Goal: Task Accomplishment & Management: Manage account settings

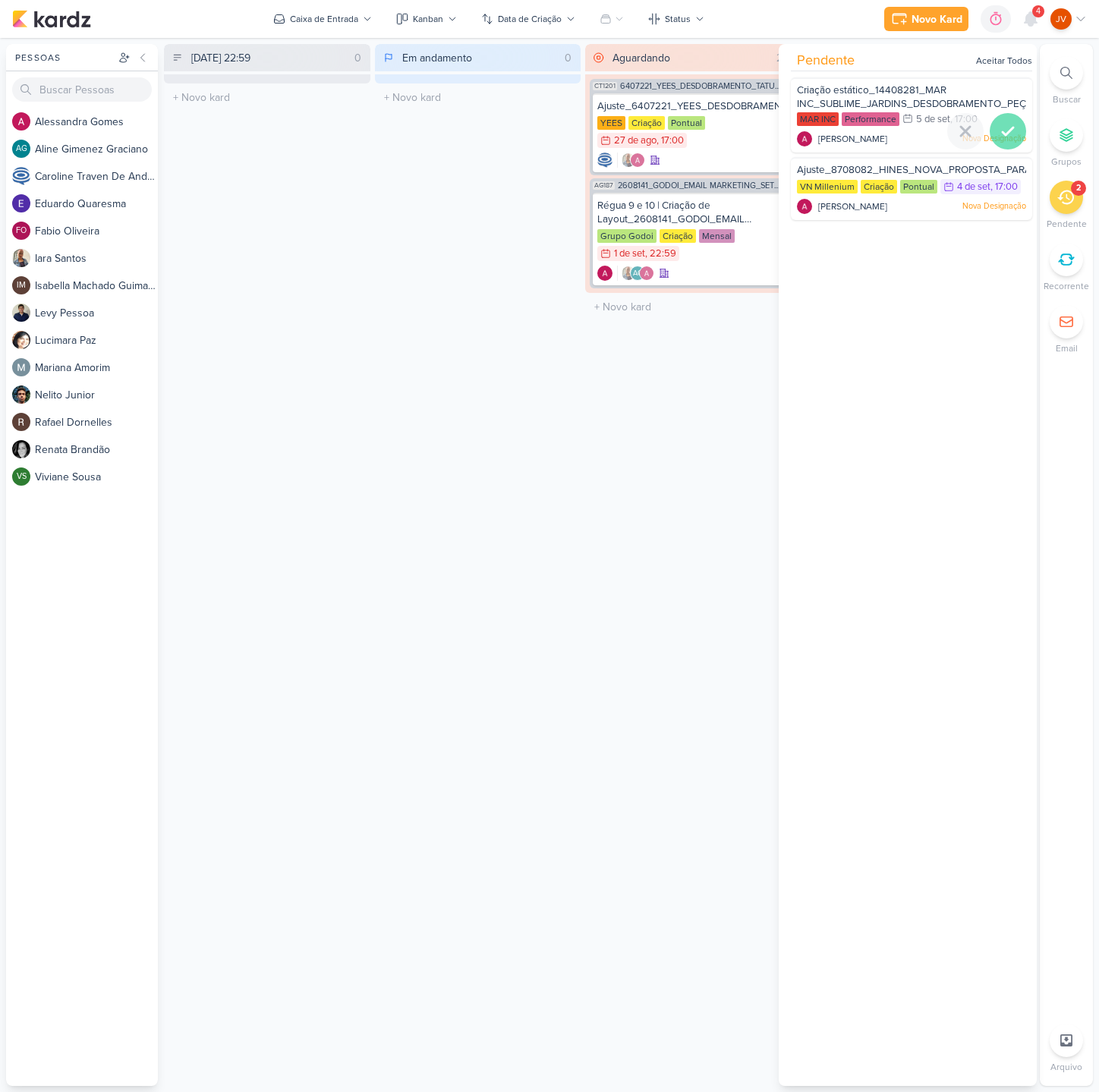
click at [1005, 132] on icon at bounding box center [1008, 132] width 18 height 18
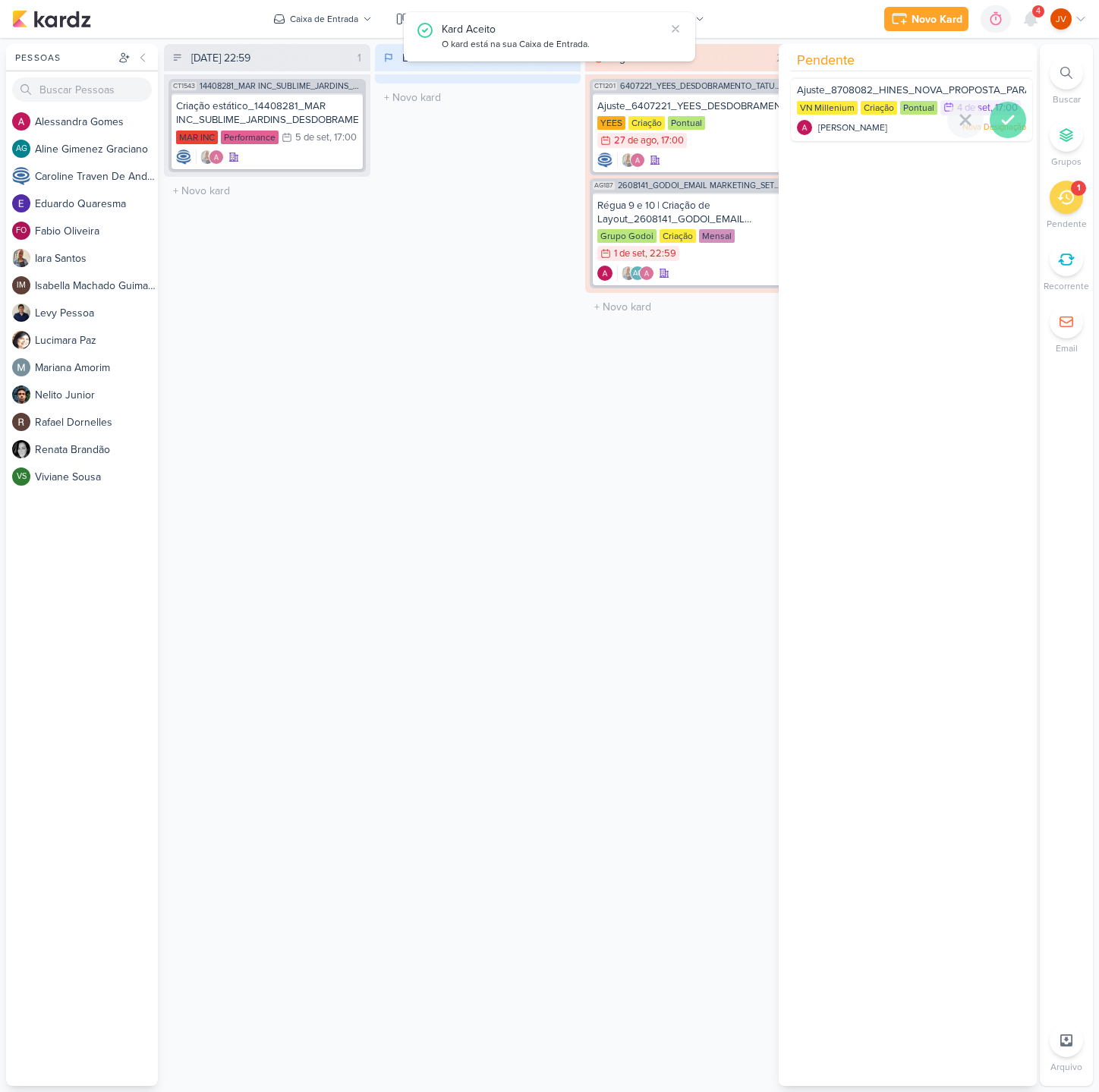
click at [1006, 116] on icon at bounding box center [1008, 120] width 11 height 8
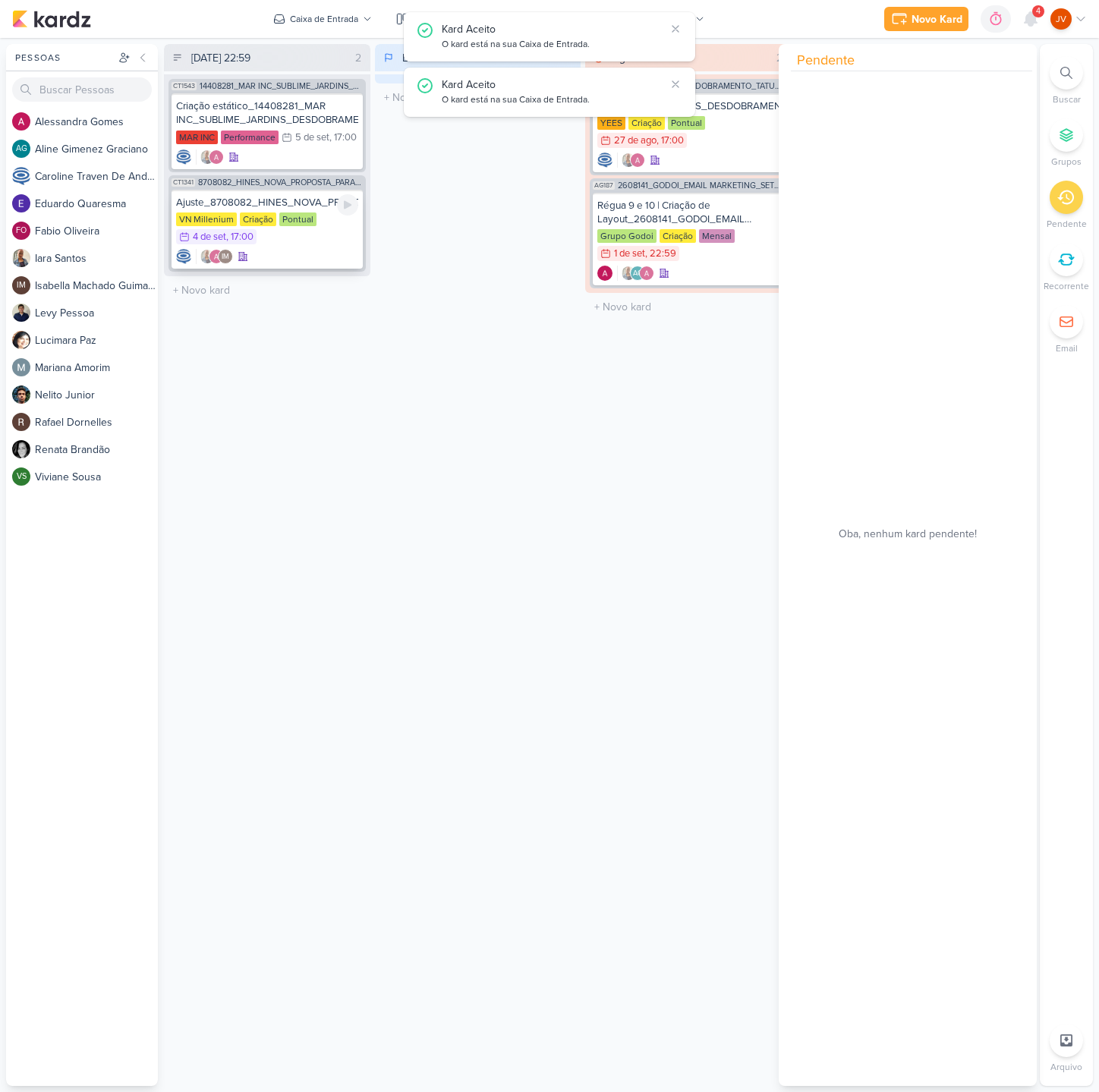
click at [278, 202] on div "Ajuste_8708082_HINES_NOVA_PROPOSTA_PARA_REUNIAO" at bounding box center [266, 202] width 182 height 14
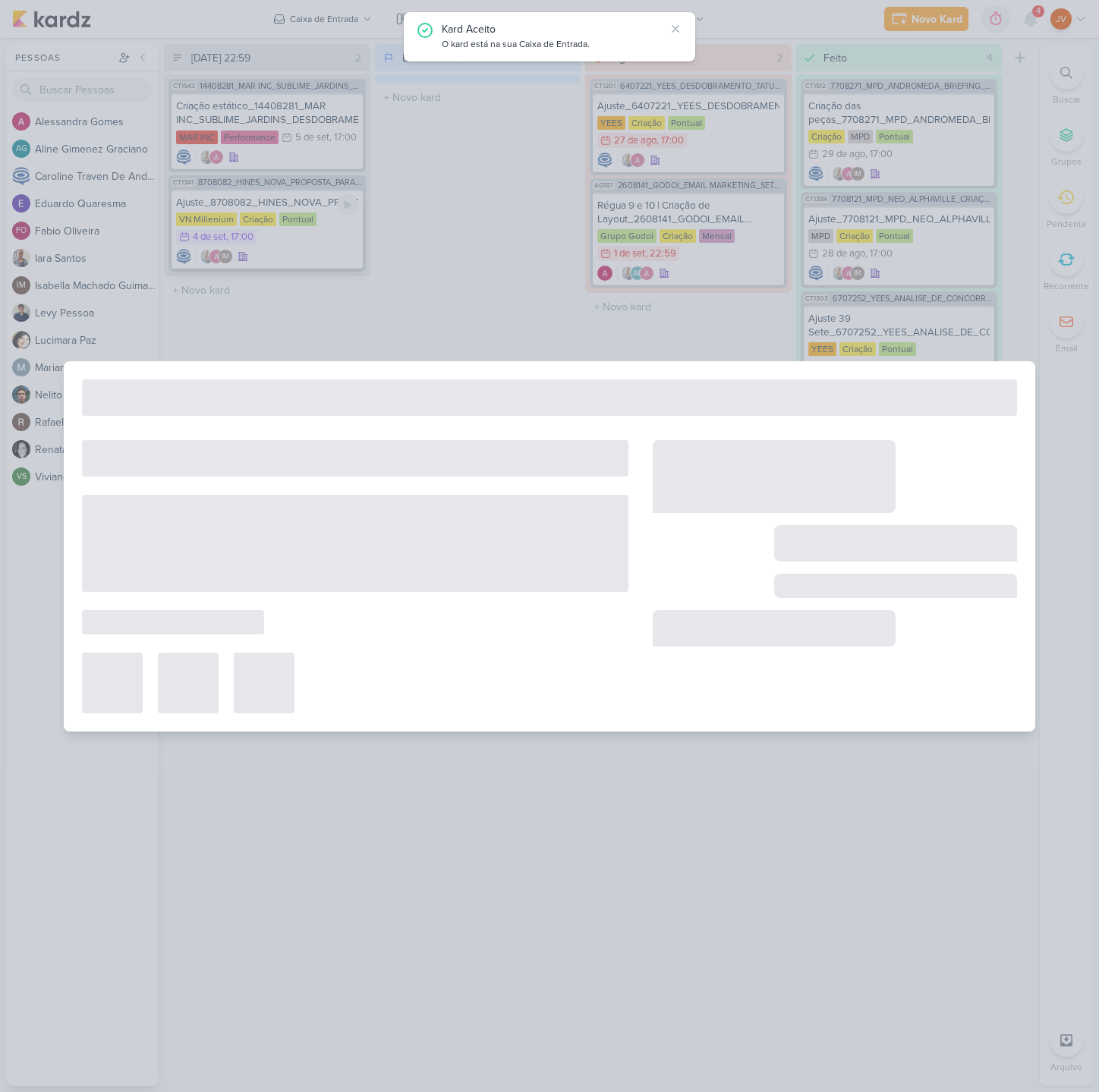
type input "Ajuste_8708082_HINES_NOVA_PROPOSTA_PARA_REUNIAO"
type input "[DATE] 17:00"
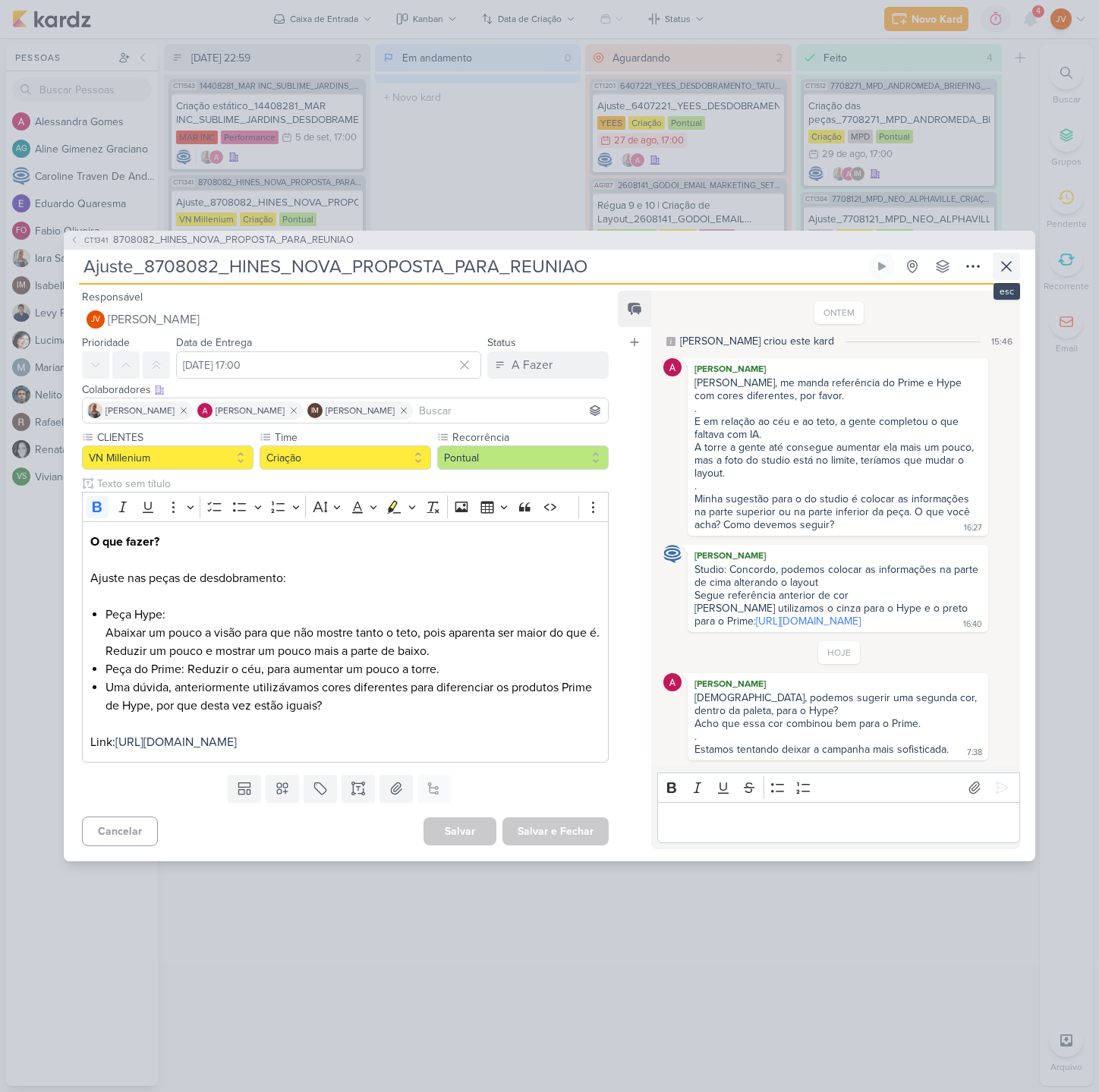
click at [1008, 257] on icon at bounding box center [1006, 266] width 18 height 18
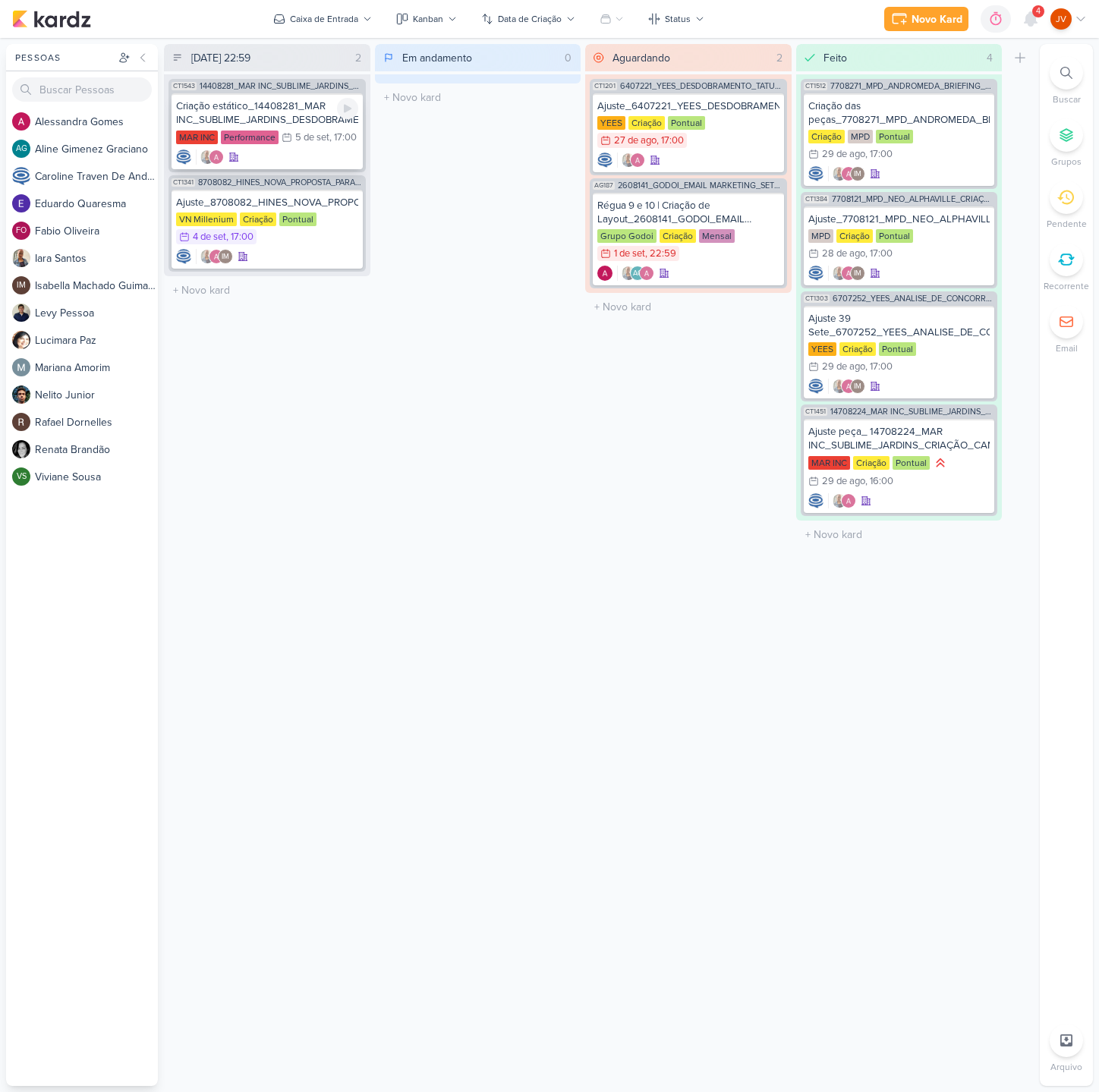
click at [287, 118] on div "Criação estático_14408281_MAR INC_SUBLIME_JARDINS_DESDOBRAMENTO_PEÇAS_META_ADS" at bounding box center [266, 113] width 182 height 27
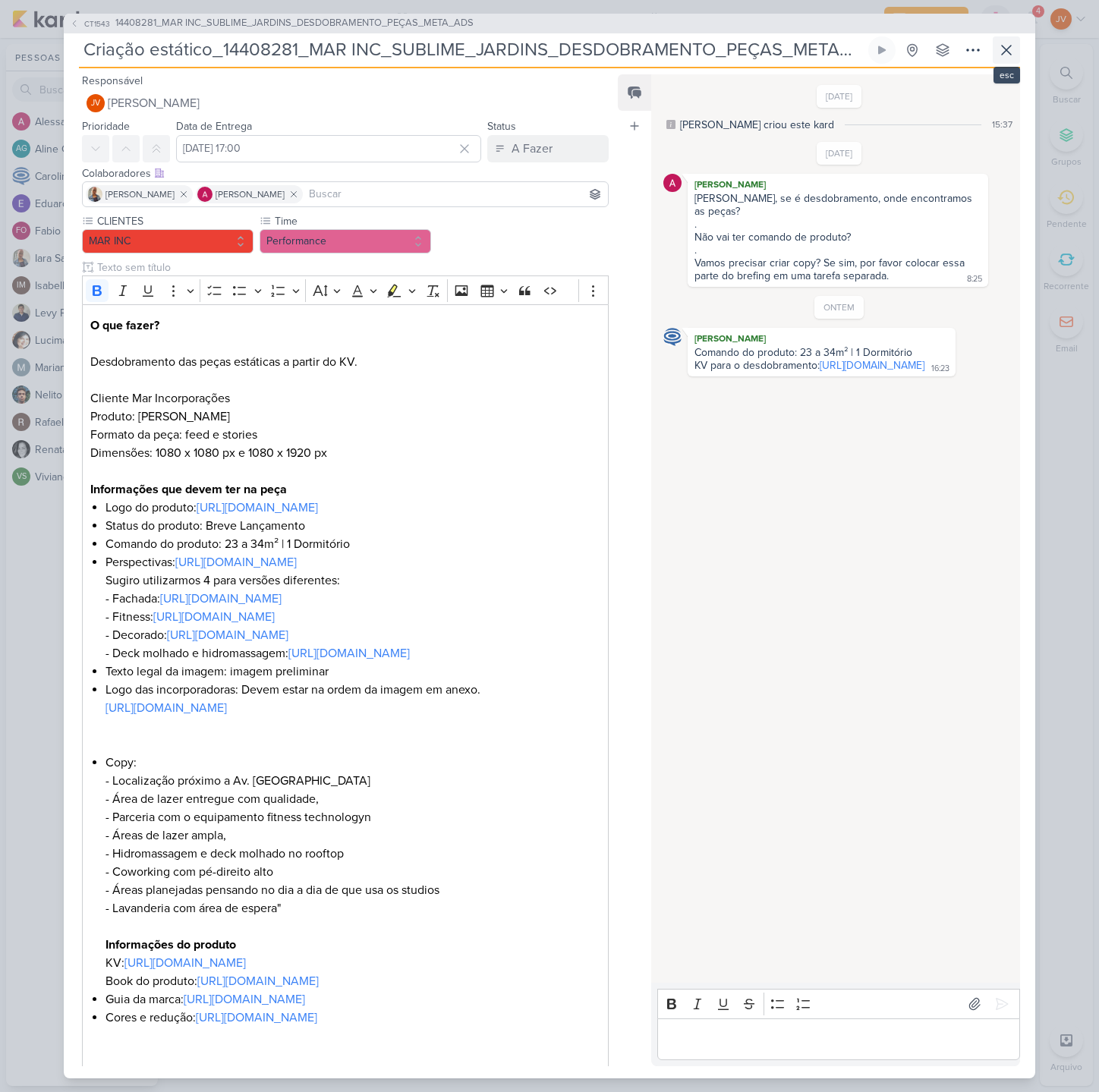
click at [1001, 49] on icon at bounding box center [1006, 50] width 18 height 18
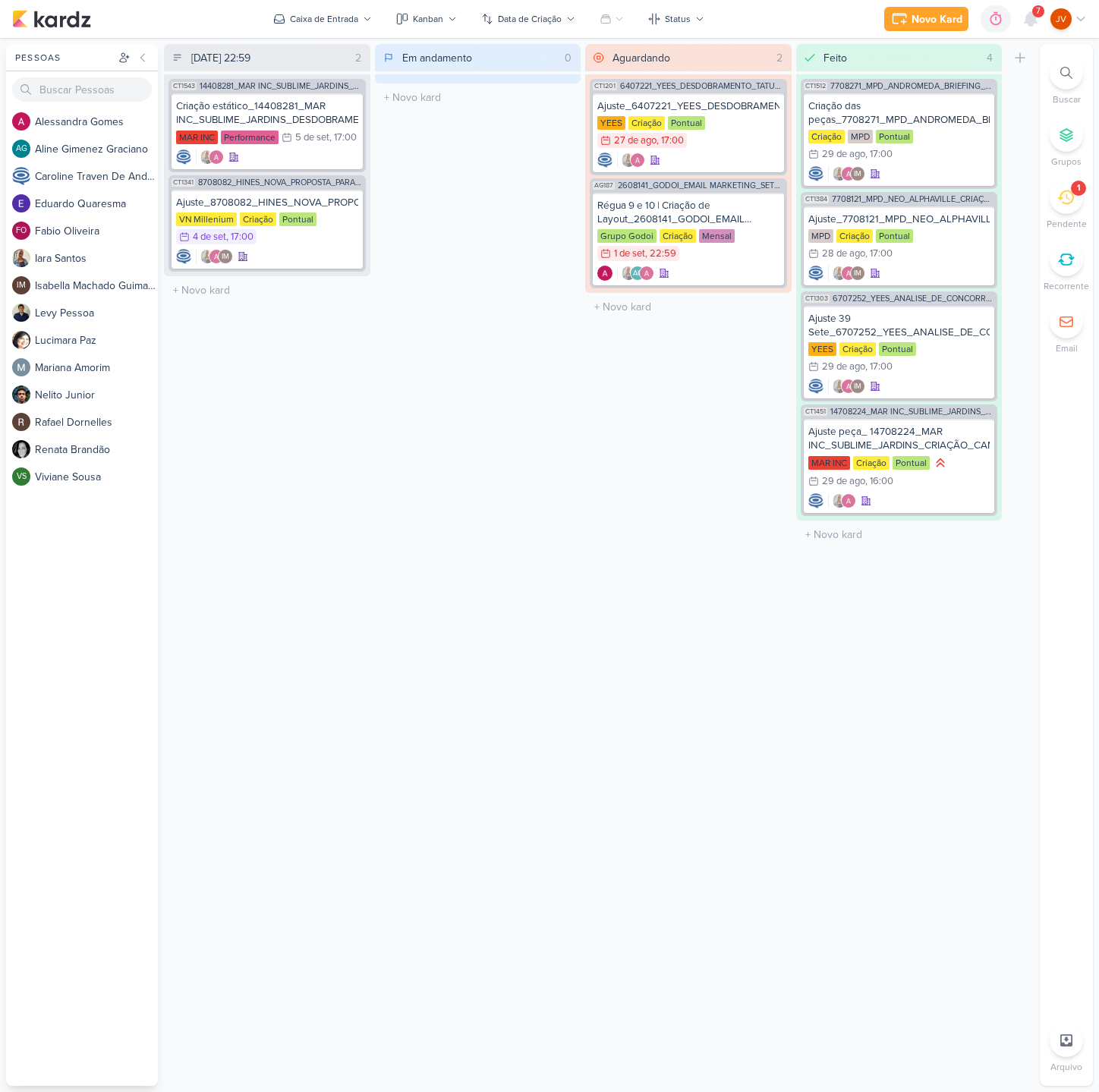
click at [1037, 777] on div "Pessoas [GEOGRAPHIC_DATA] A l e s s a n d r a G o m e s AG A l i n e G i m e n …" at bounding box center [550, 565] width 1099 height 1042
click at [1075, 189] on div "1" at bounding box center [1078, 188] width 15 height 15
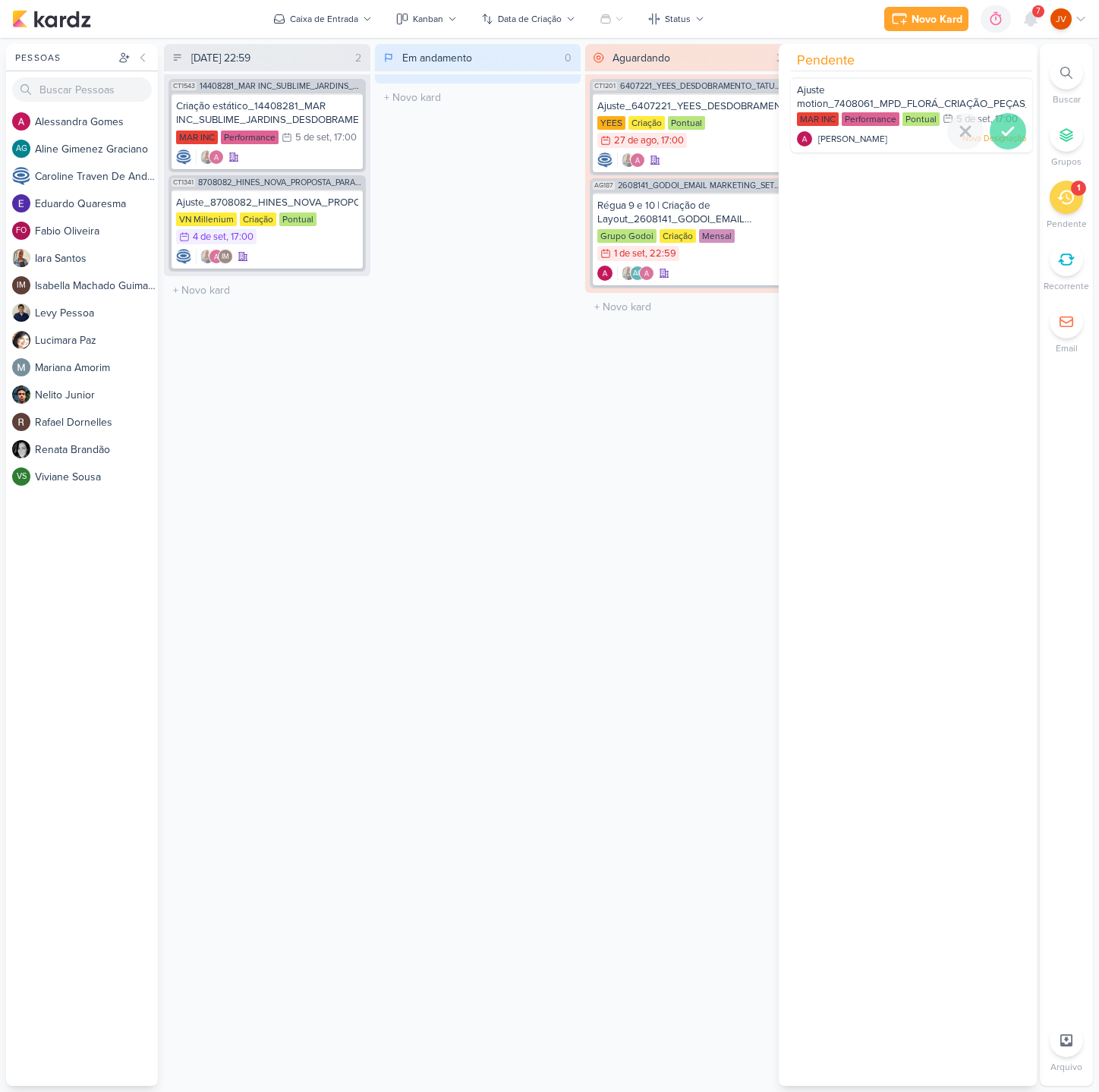
click at [1002, 136] on icon at bounding box center [1008, 132] width 18 height 18
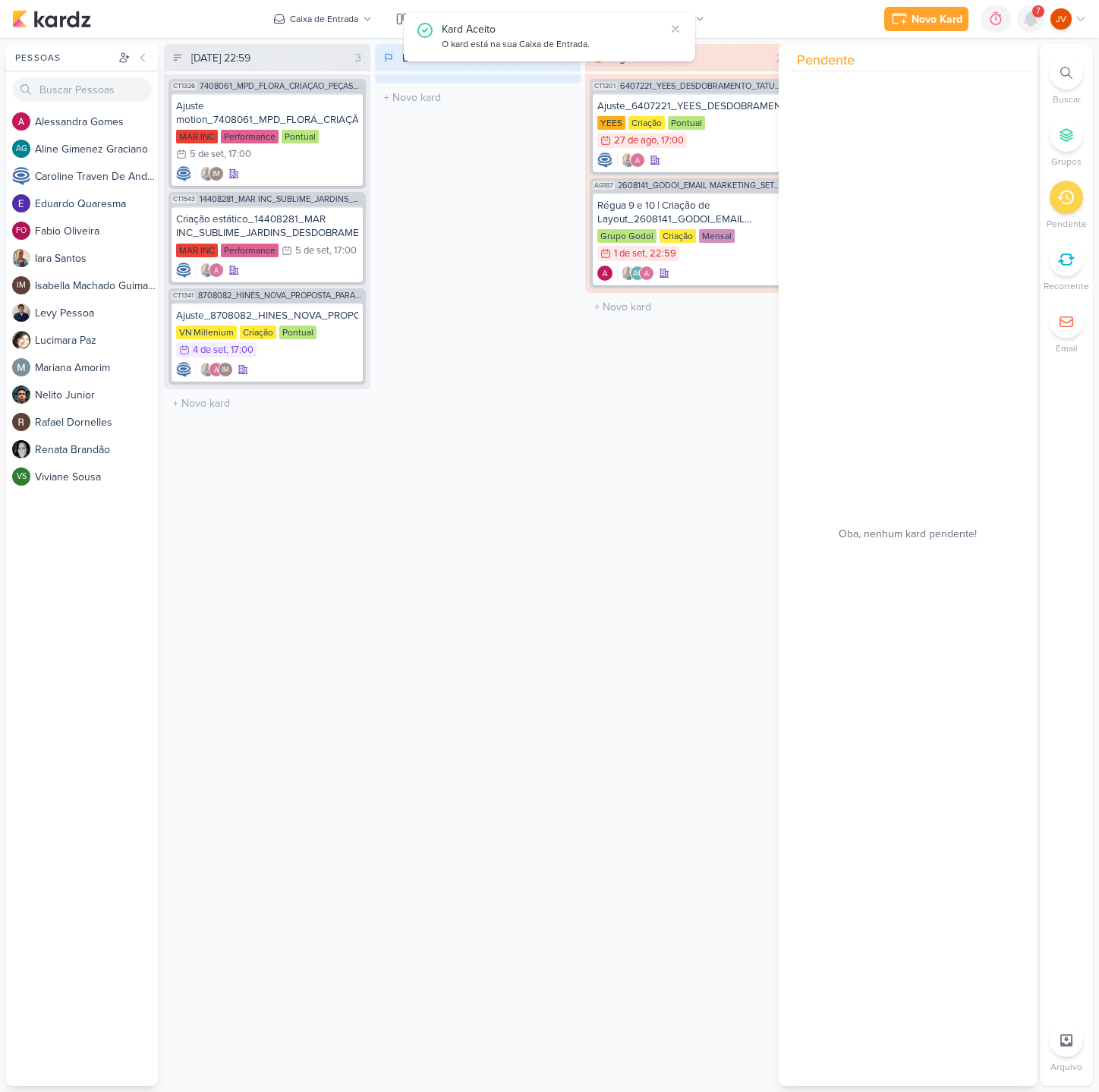
click at [1029, 14] on icon at bounding box center [1031, 19] width 12 height 14
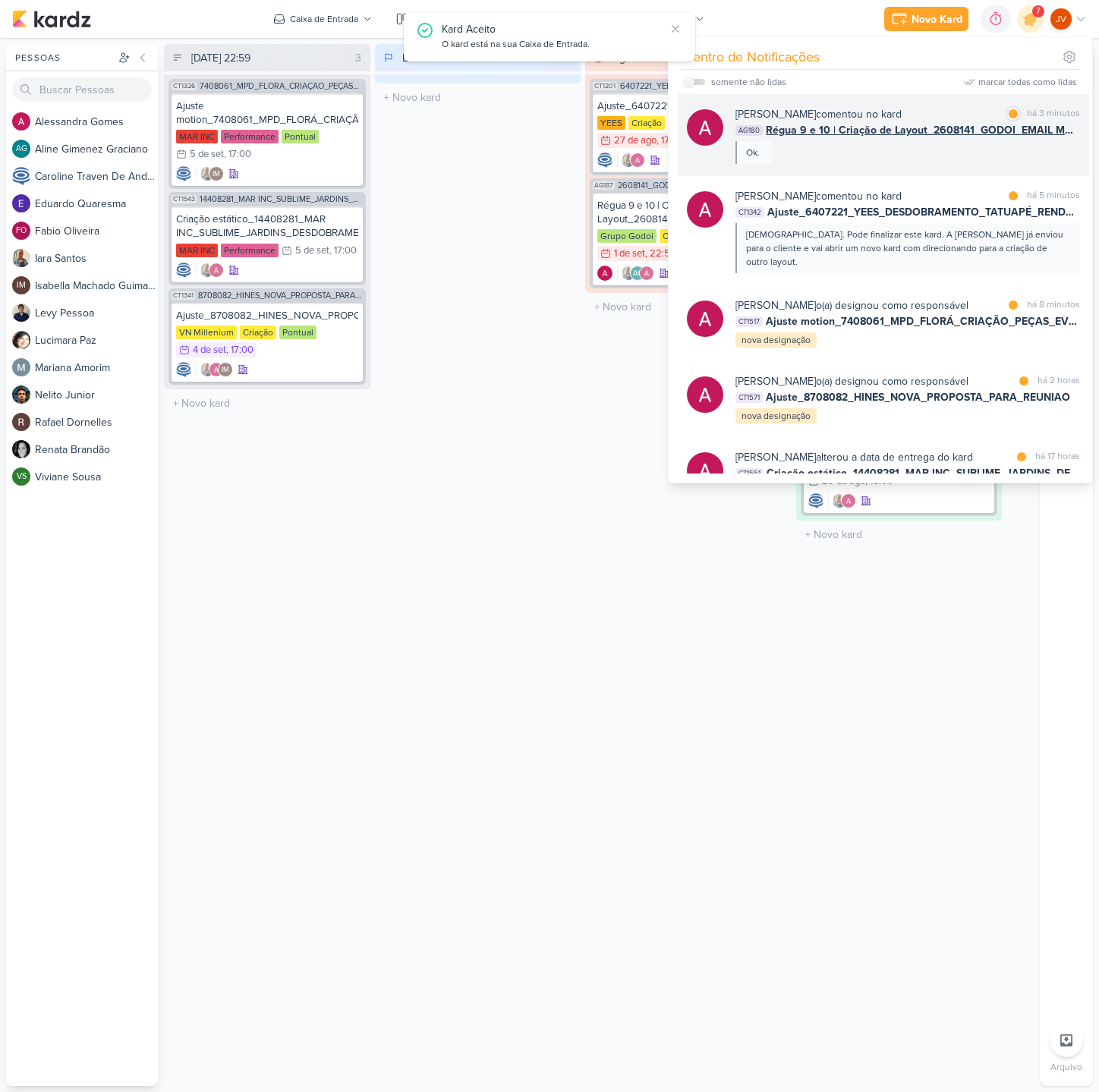
click at [876, 145] on div "[PERSON_NAME] comentou no kard marcar como lida há 3 minutos AG180 Régua 9 e 10…" at bounding box center [907, 135] width 345 height 58
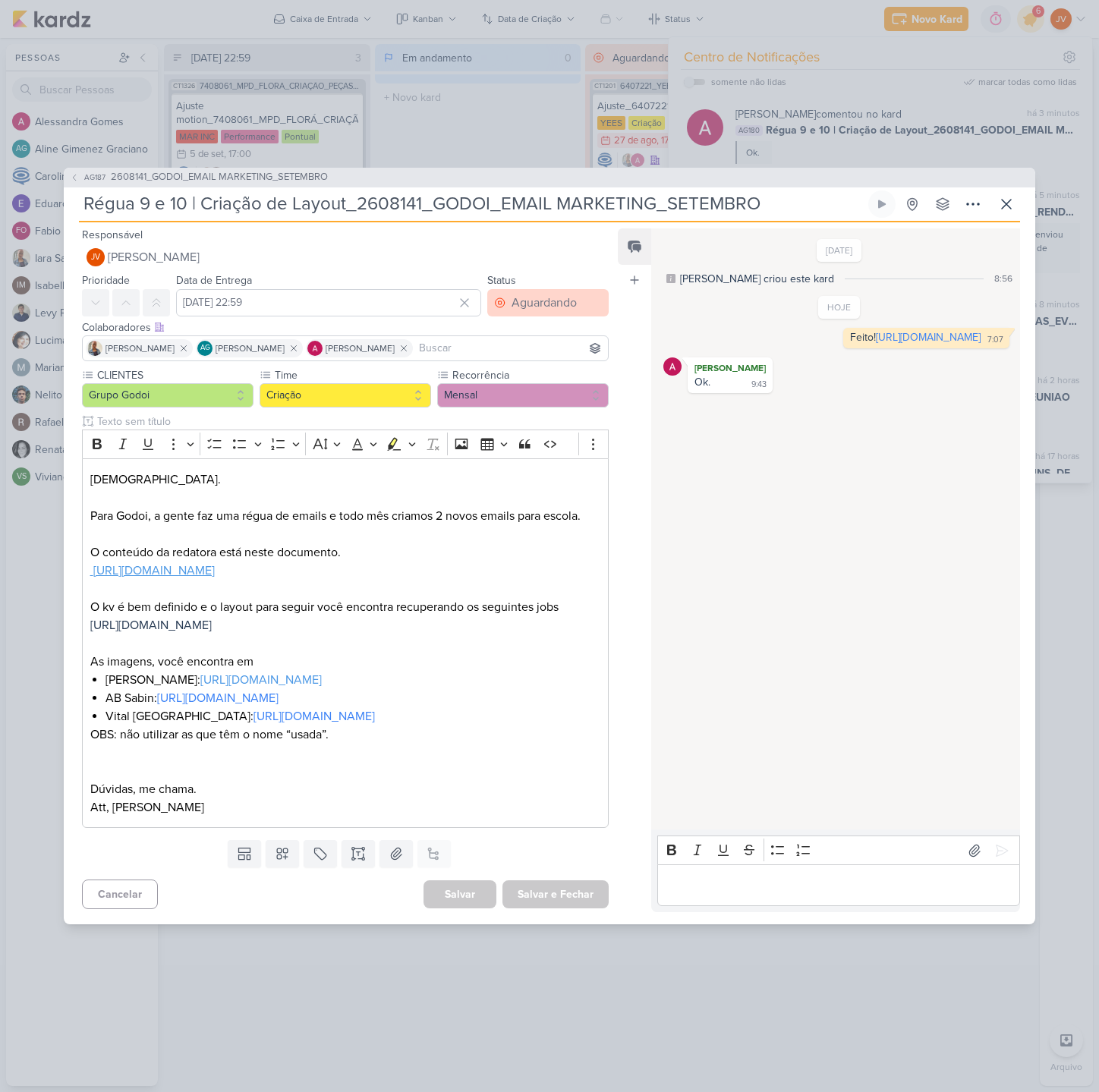
click at [539, 294] on div "Aguardando" at bounding box center [544, 303] width 65 height 18
click at [530, 400] on button "Feito" at bounding box center [540, 412] width 135 height 25
click at [582, 907] on button "Salvar e Fechar" at bounding box center [556, 894] width 107 height 28
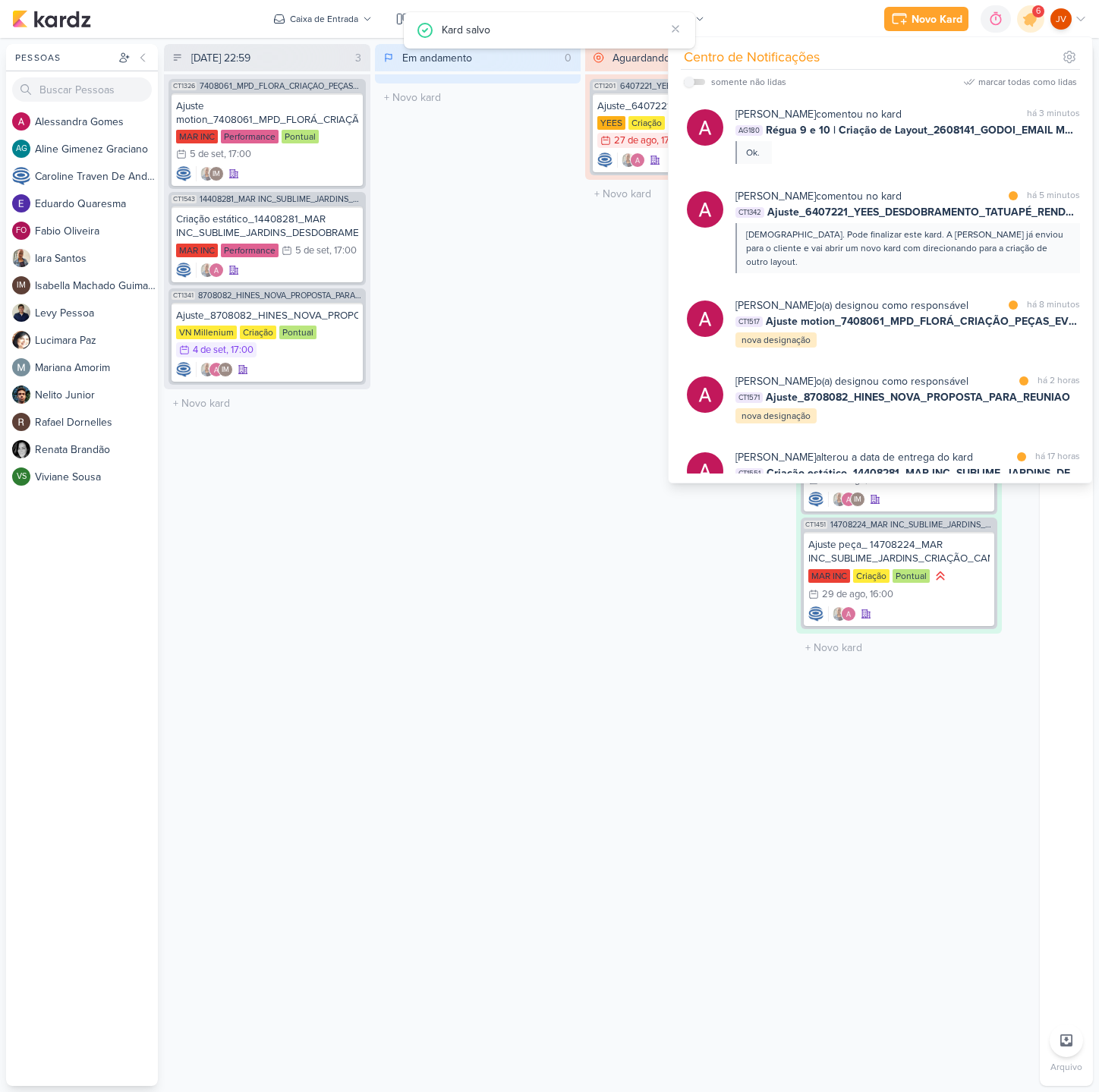
scroll to position [1, 0]
click at [611, 880] on div "Aguardando 1 Mover Para Esquerda Mover Para Direita [GEOGRAPHIC_DATA] CT1201 64…" at bounding box center [688, 565] width 206 height 1042
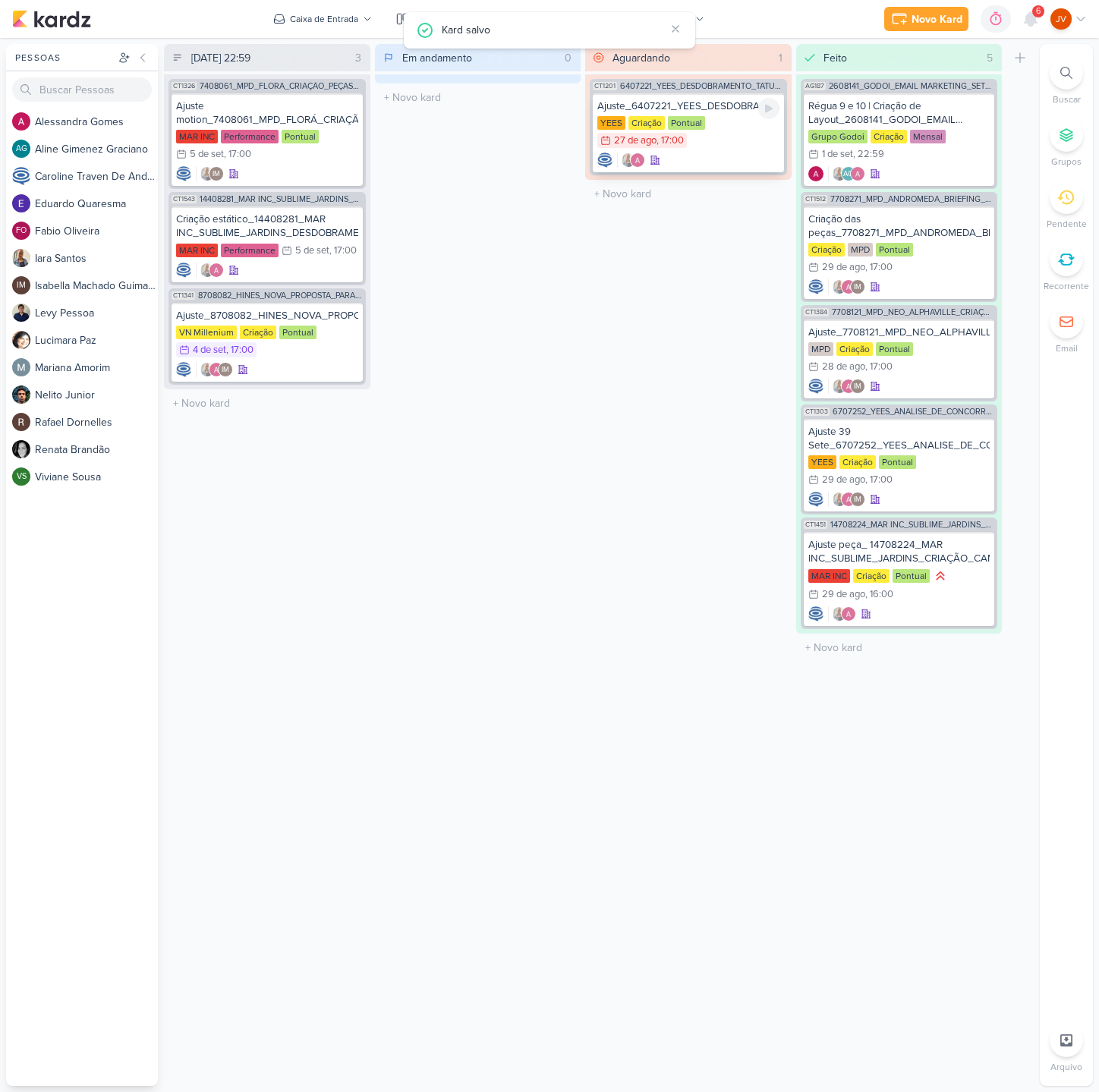
click at [714, 112] on div "Ajuste_6407221_YEES_DESDOBRAMENTO_TATUAPÉ_RENDA_V3" at bounding box center [688, 107] width 182 height 14
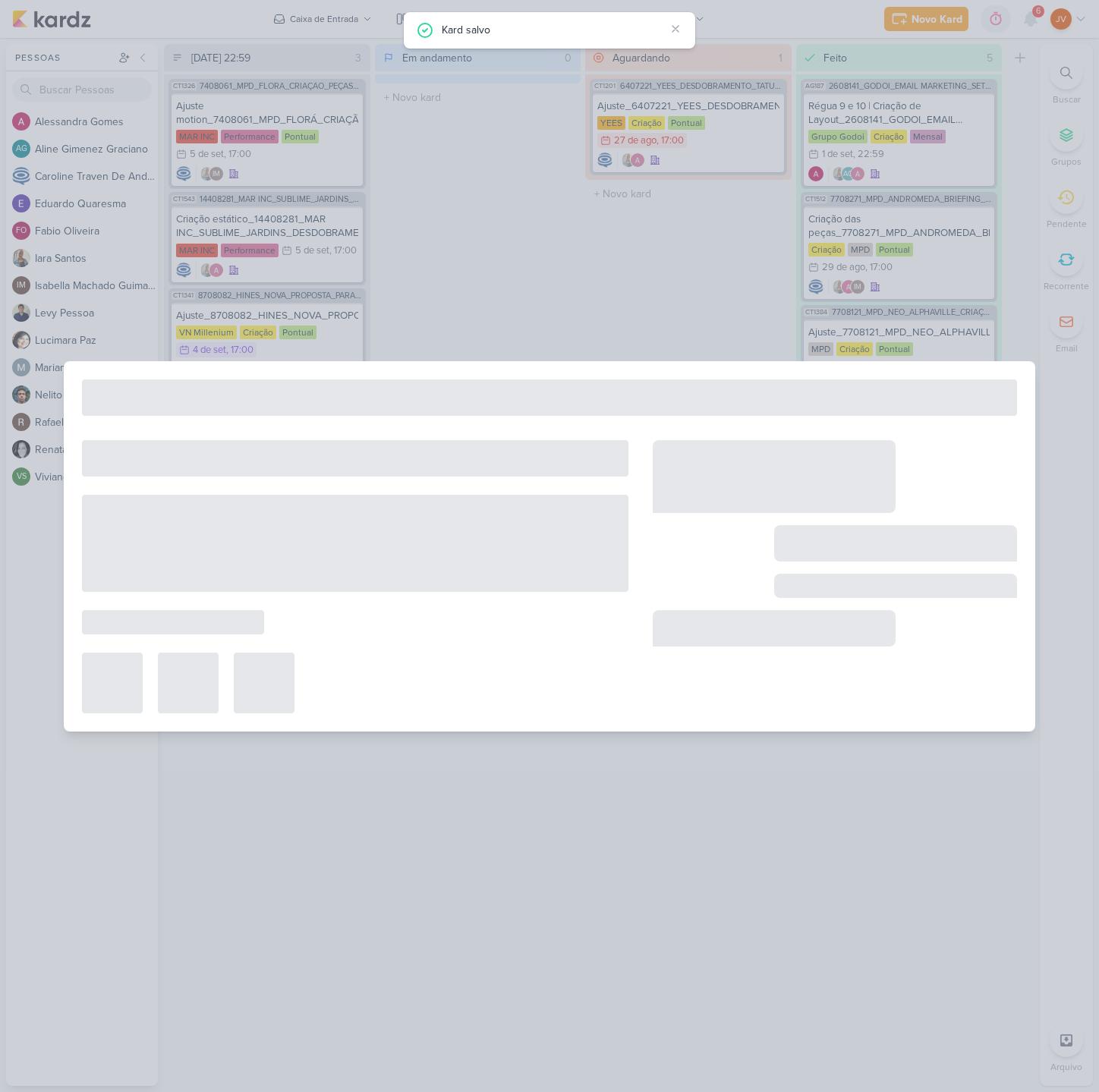
type input "Ajuste_6407221_YEES_DESDOBRAMENTO_TATUAPÉ_RENDA_V3"
type input "[DATE] 17:00"
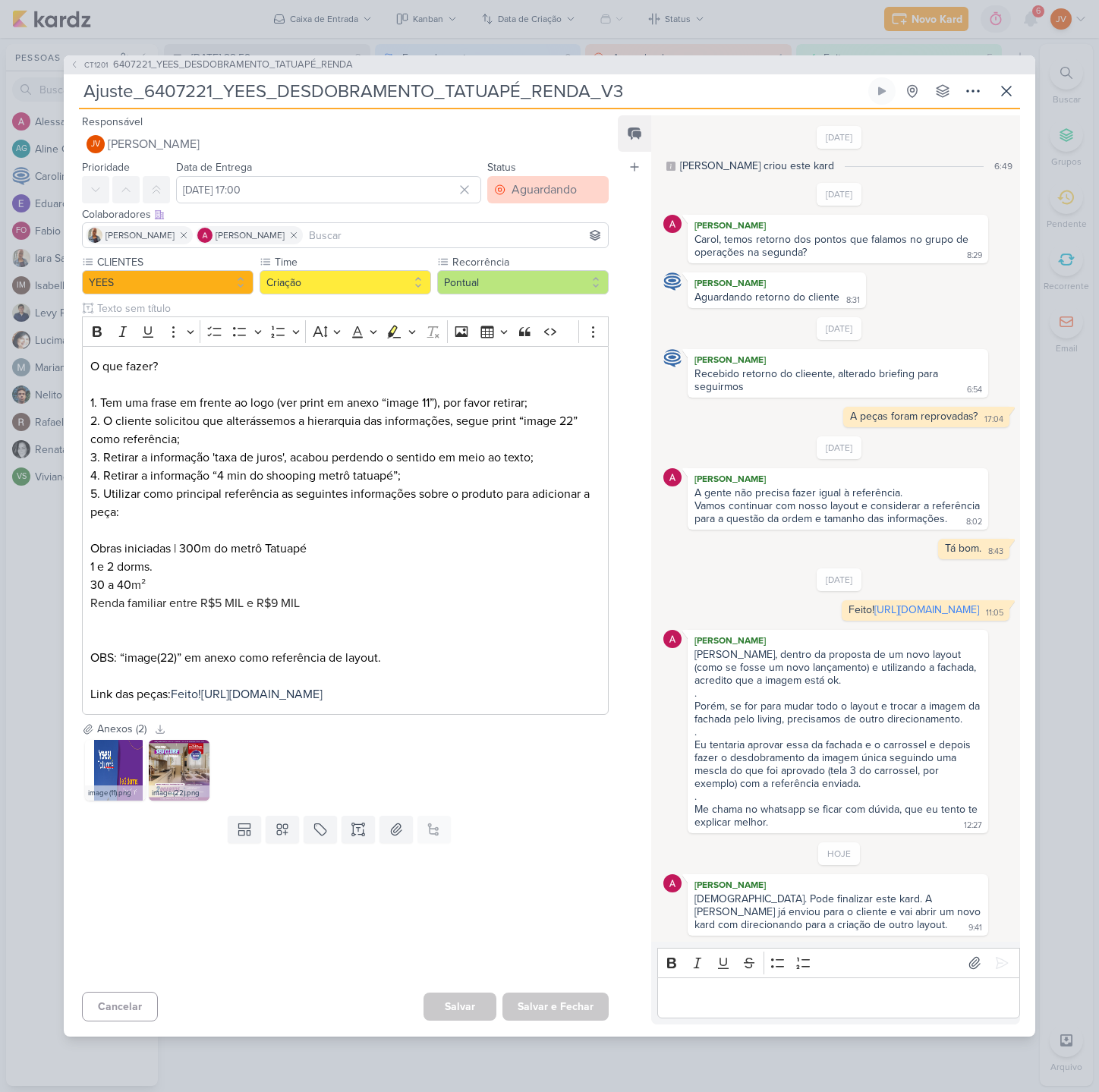
scroll to position [0, 1]
click at [548, 180] on div "Aguardando" at bounding box center [544, 189] width 65 height 18
click at [534, 287] on button "Feito" at bounding box center [540, 299] width 135 height 25
click at [575, 1020] on button "Salvar e Fechar" at bounding box center [556, 1006] width 107 height 28
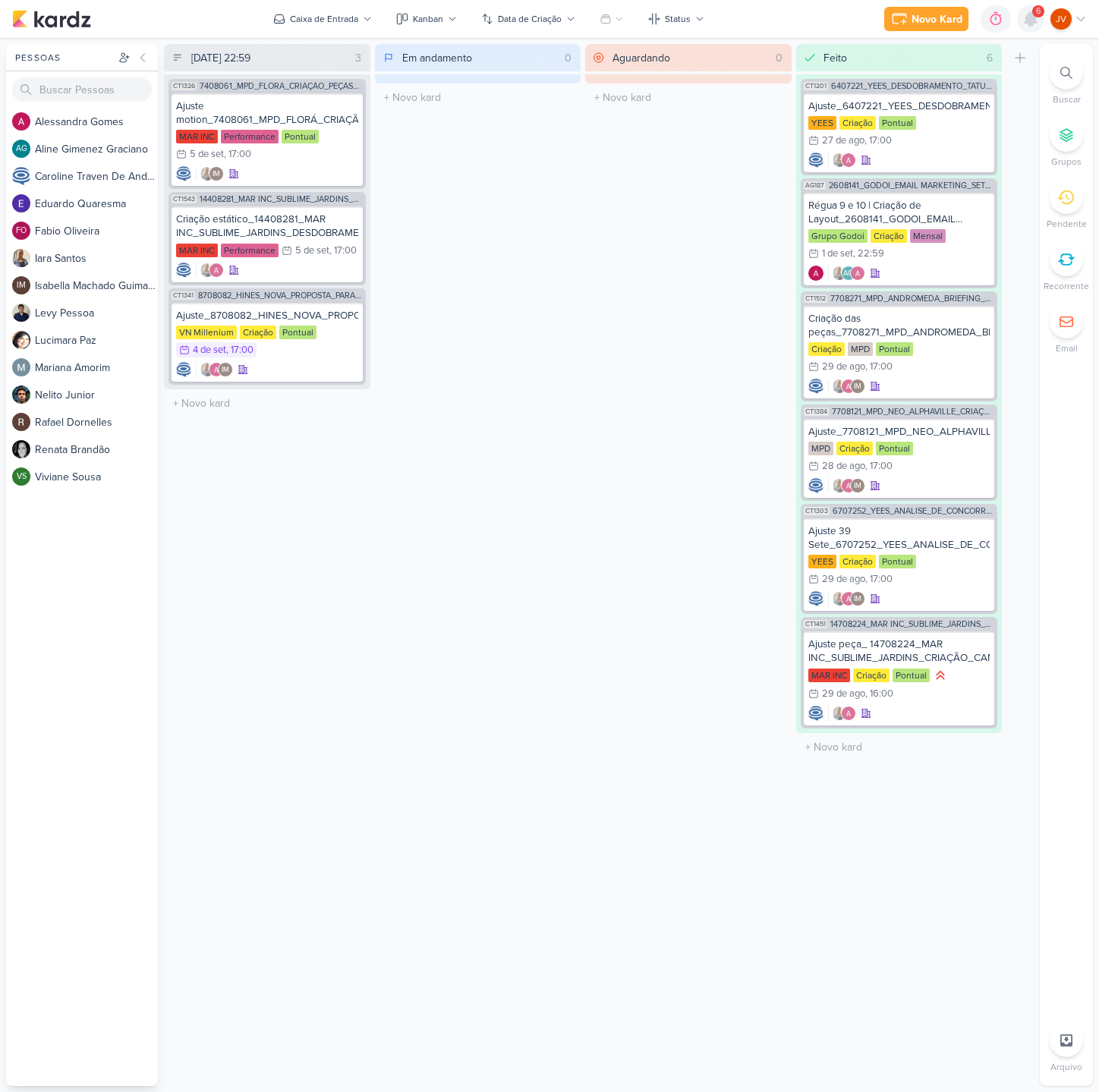
click at [1027, 19] on icon at bounding box center [1031, 19] width 12 height 14
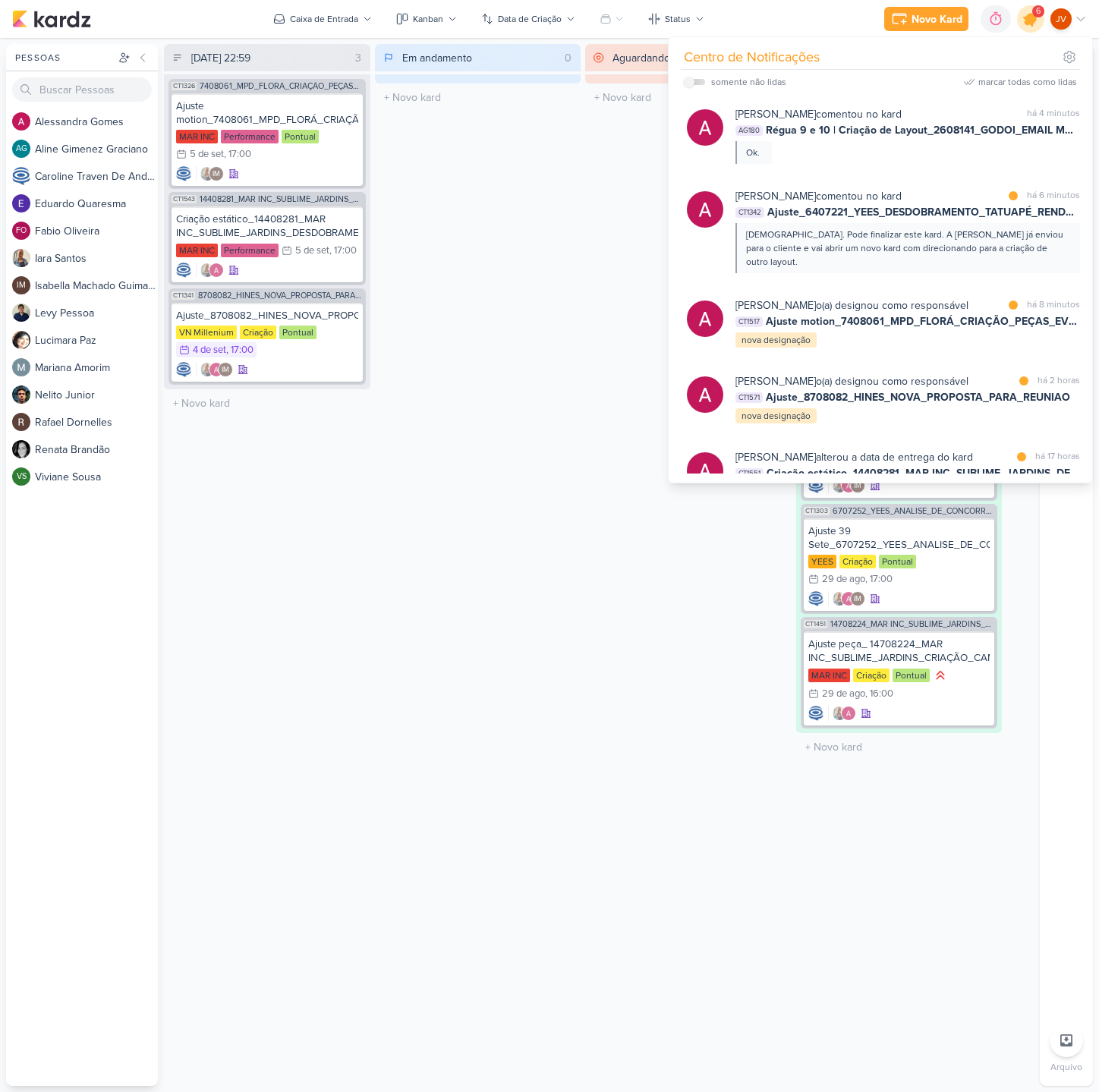
click at [1027, 19] on icon at bounding box center [1031, 19] width 18 height 18
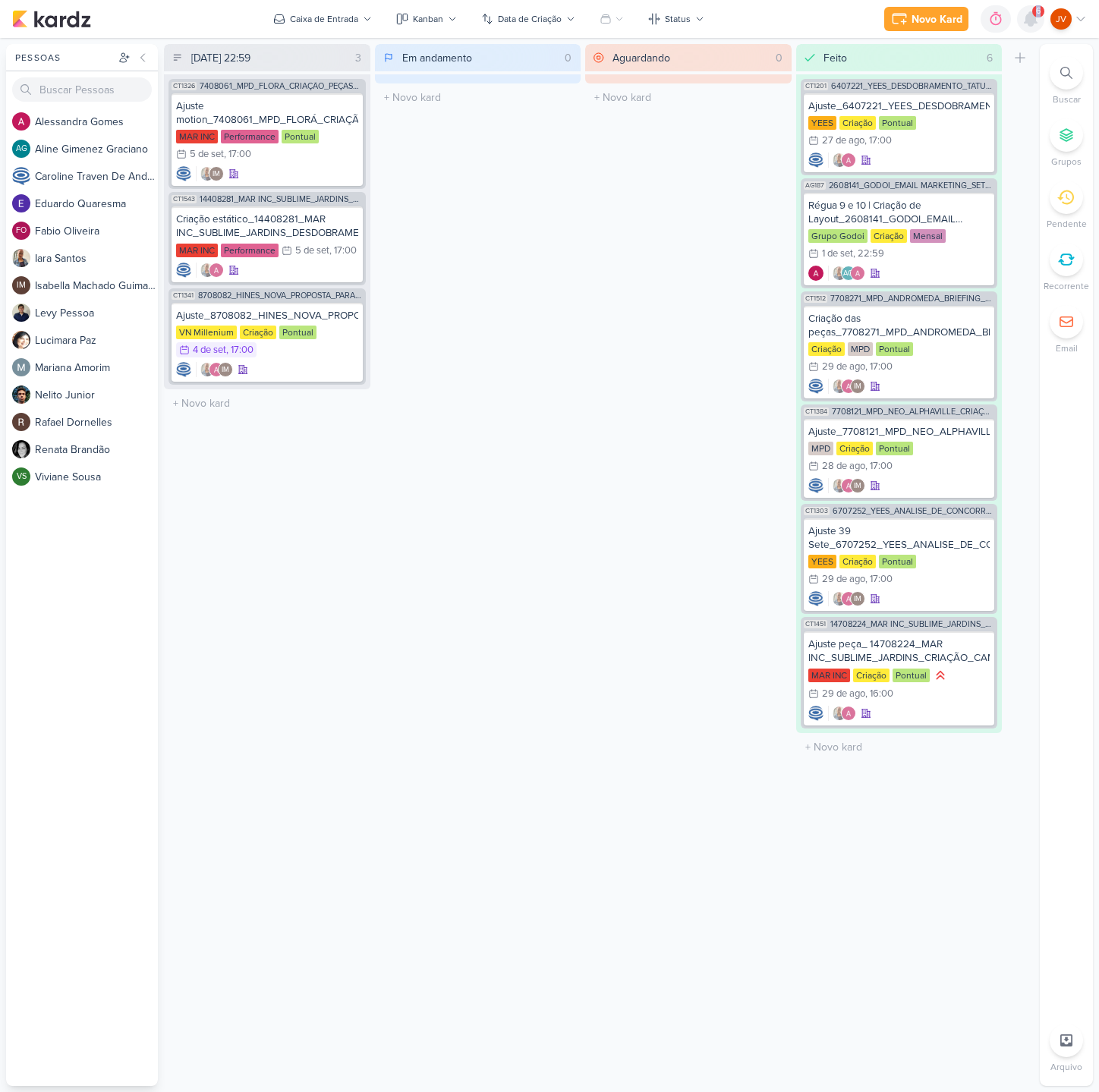
click at [1027, 19] on icon at bounding box center [1031, 19] width 12 height 14
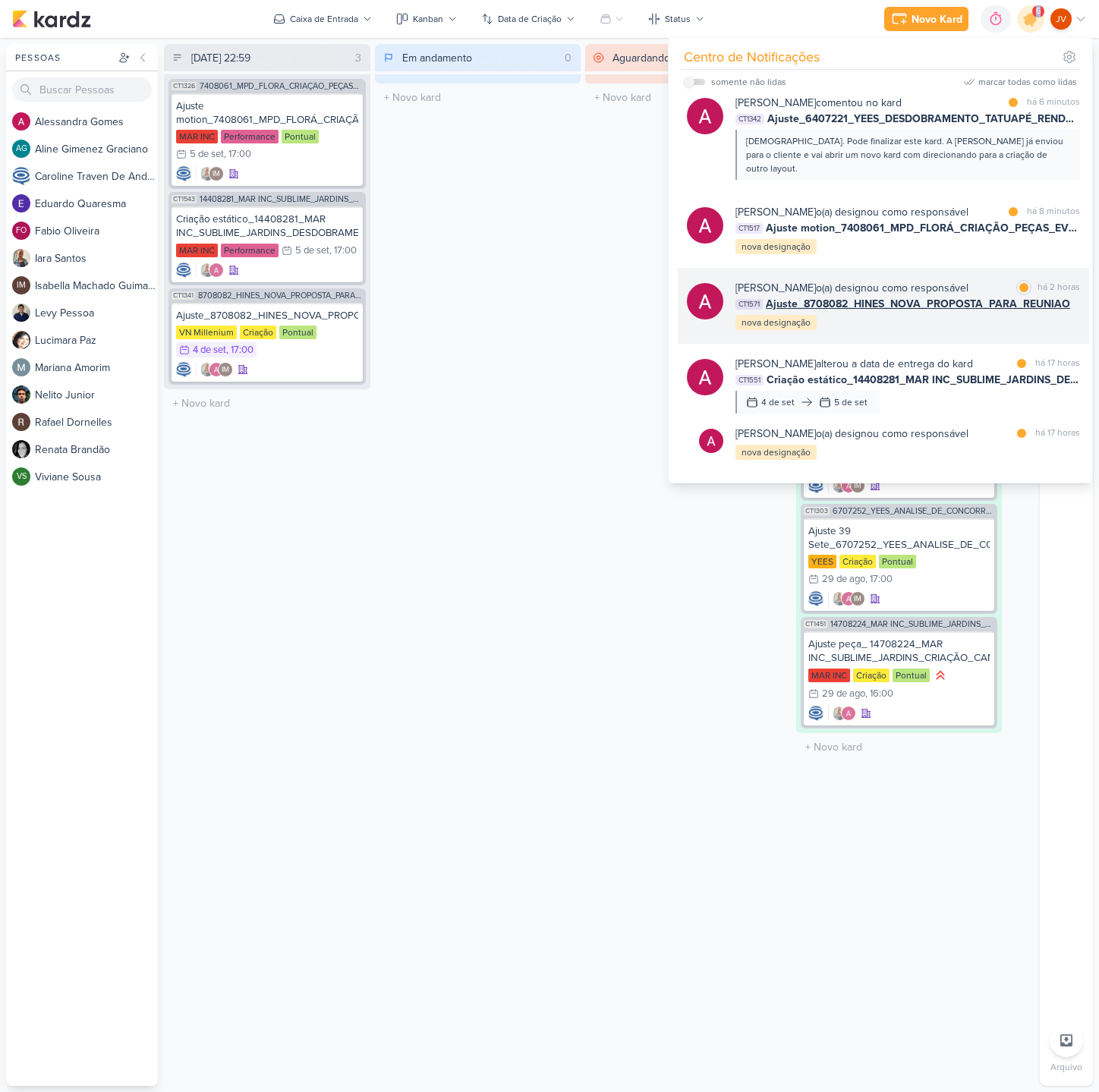
scroll to position [99, 0]
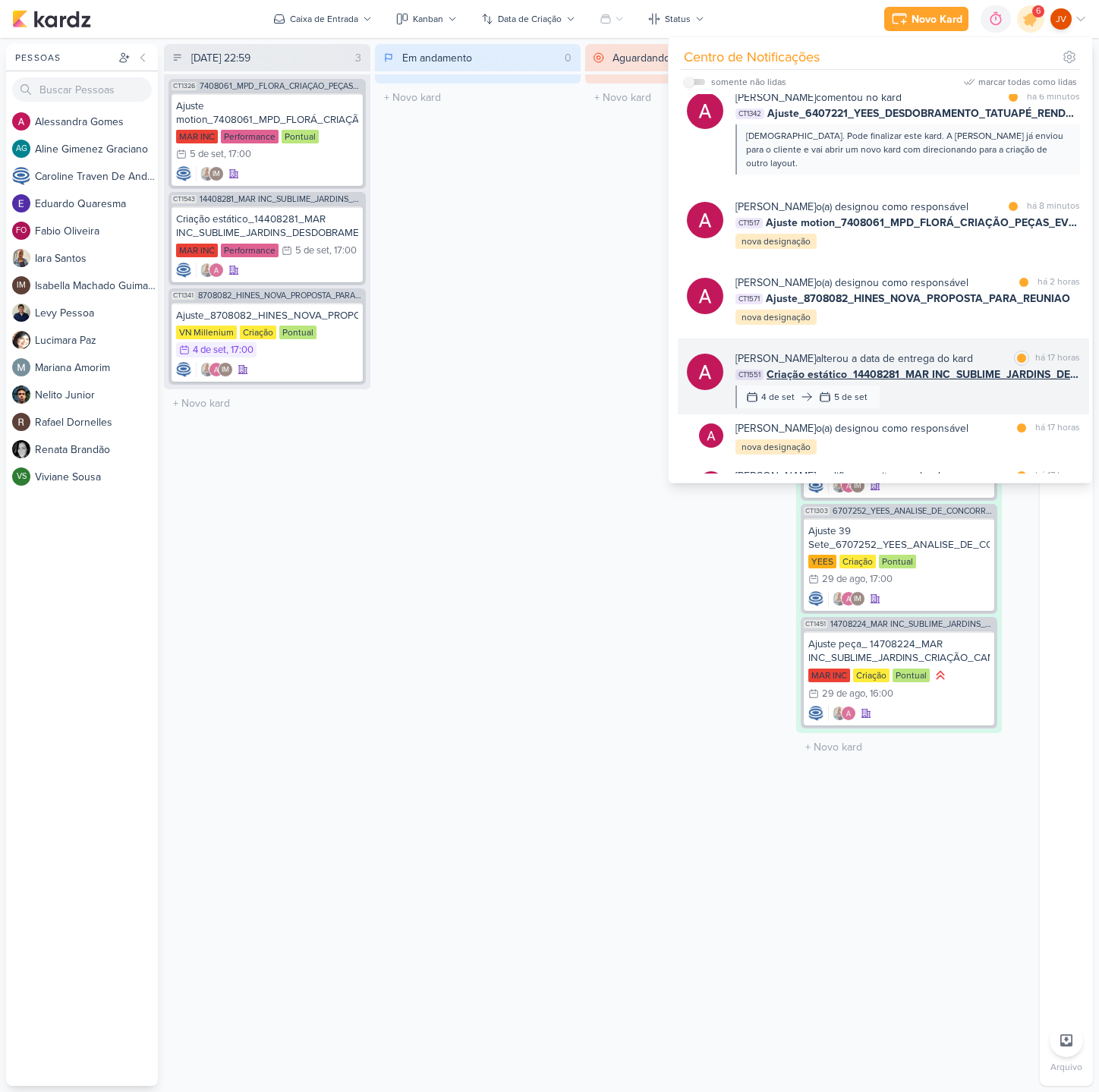
click at [919, 339] on div "[PERSON_NAME] alterou a data de entrega do kard marcar como lida há 17 horas CT…" at bounding box center [883, 377] width 411 height 76
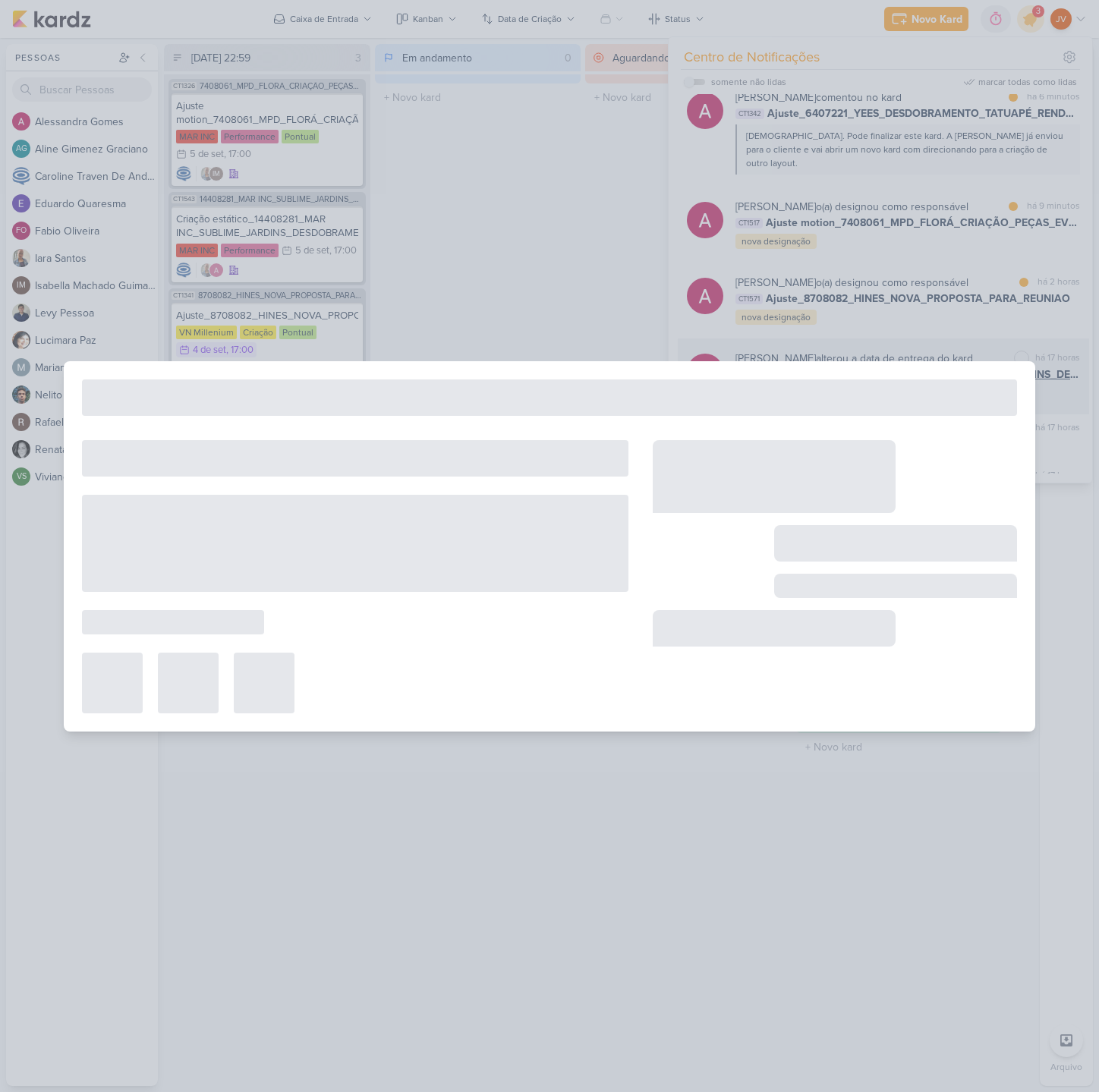
type input "Criação estático_14408281_MAR INC_SUBLIME_JARDINS_DESDOBRAMENTO_PEÇAS_META_ADS"
type input "[DATE] 17:00"
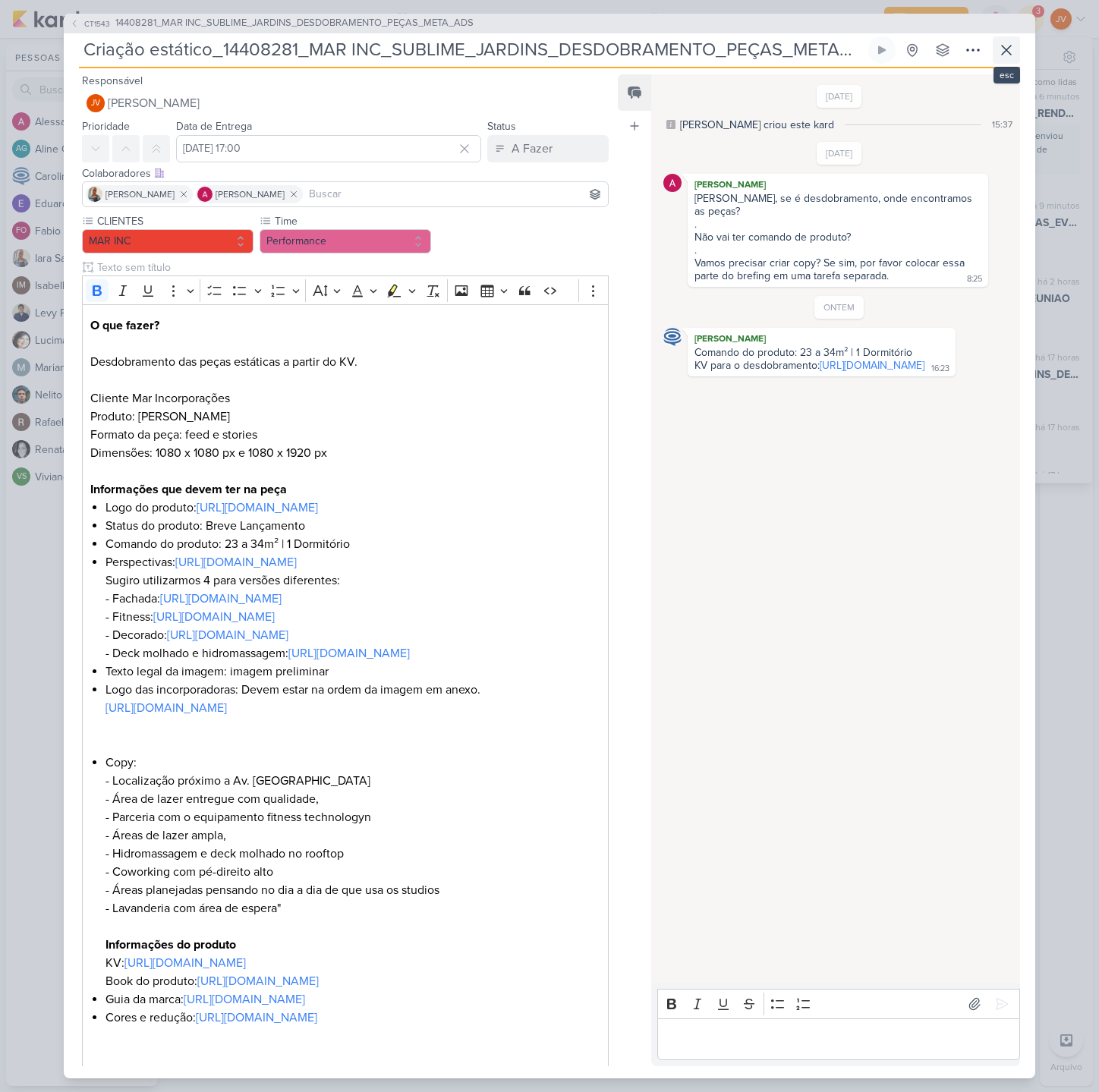
click at [1005, 49] on icon at bounding box center [1006, 50] width 9 height 9
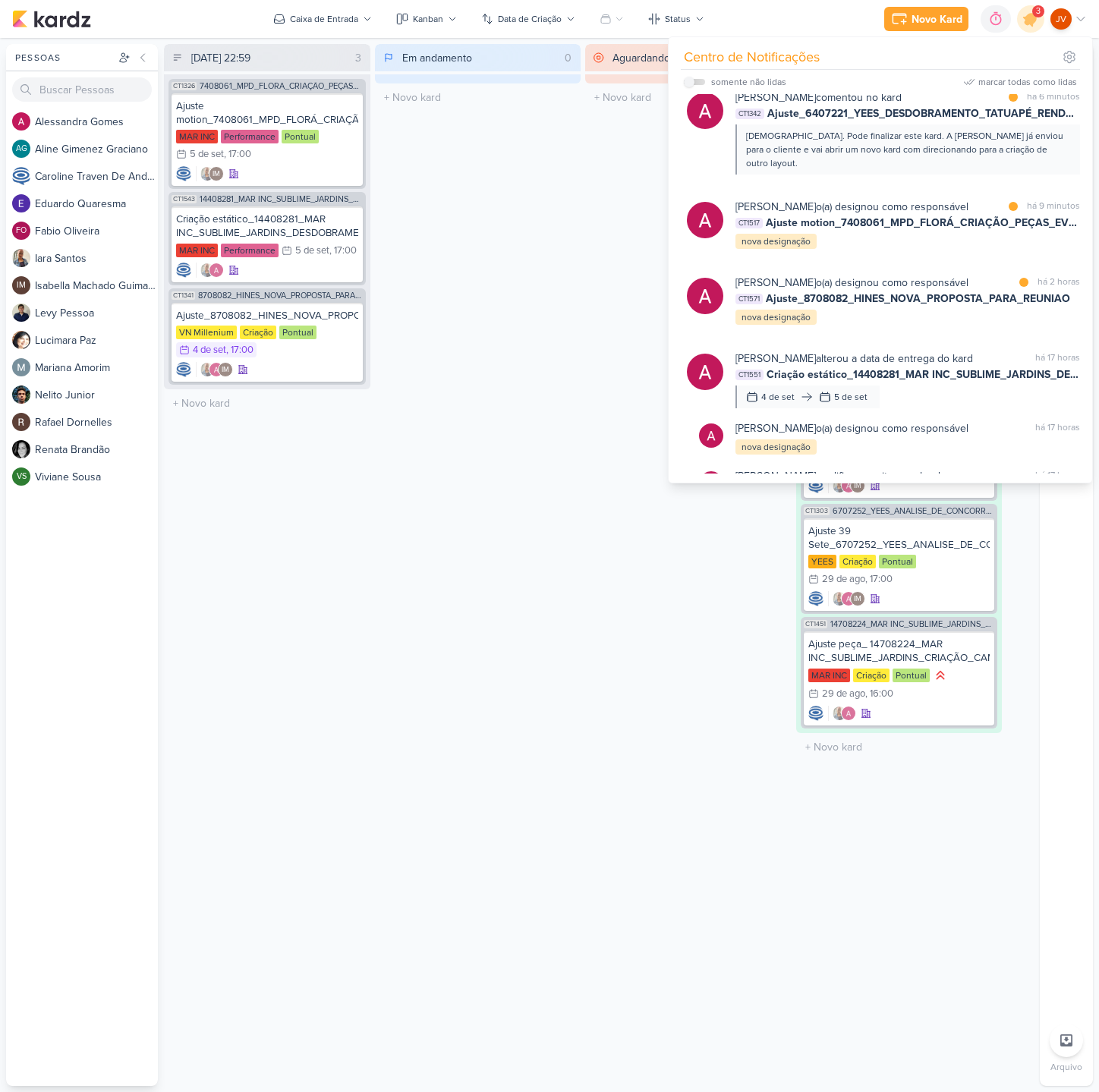
click at [592, 193] on div "Aguardando 0 Mover Para Esquerda Mover Para Direita [GEOGRAPHIC_DATA] O título …" at bounding box center [688, 565] width 206 height 1042
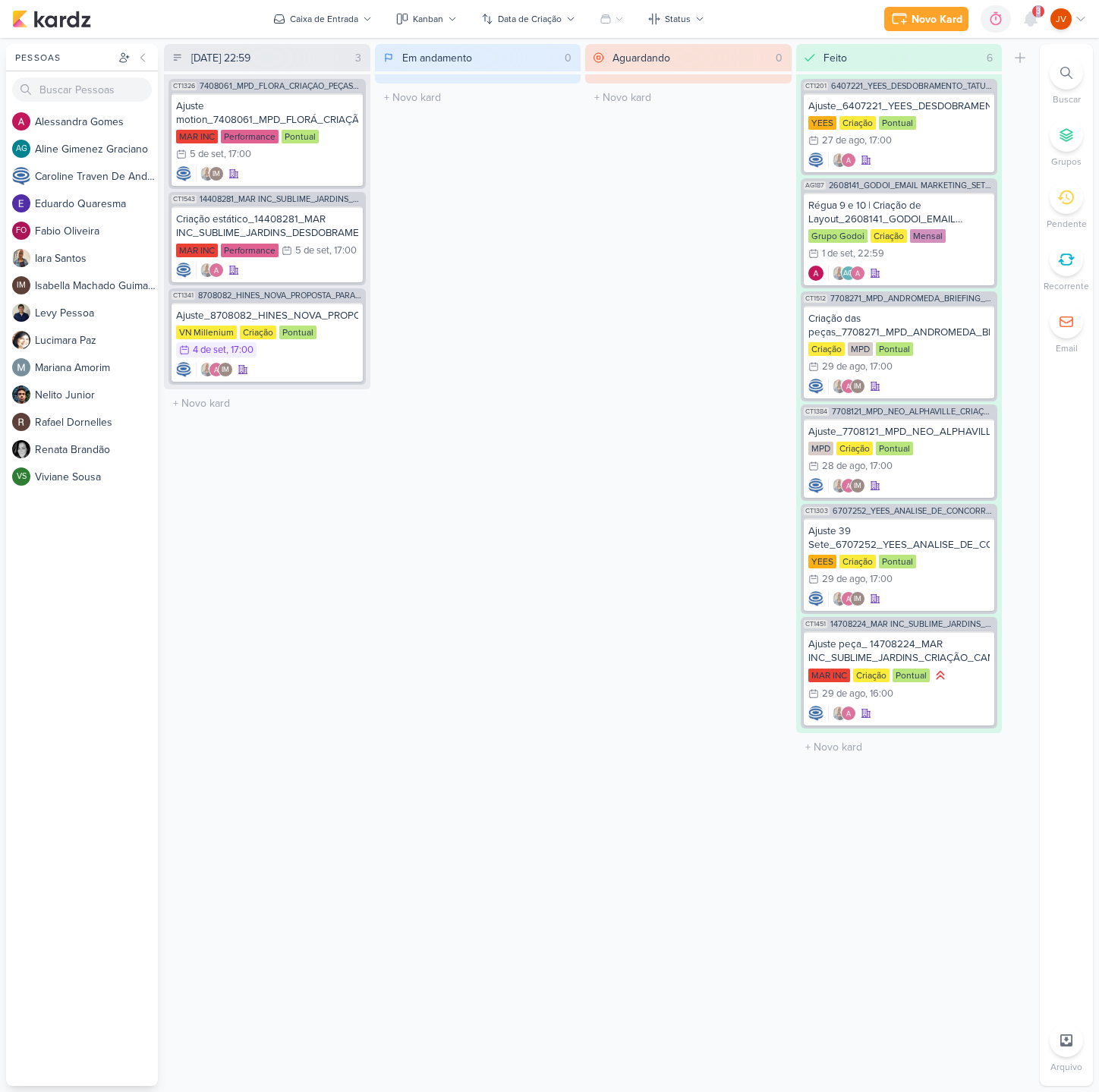
click at [1043, 14] on div "3" at bounding box center [1031, 19] width 27 height 27
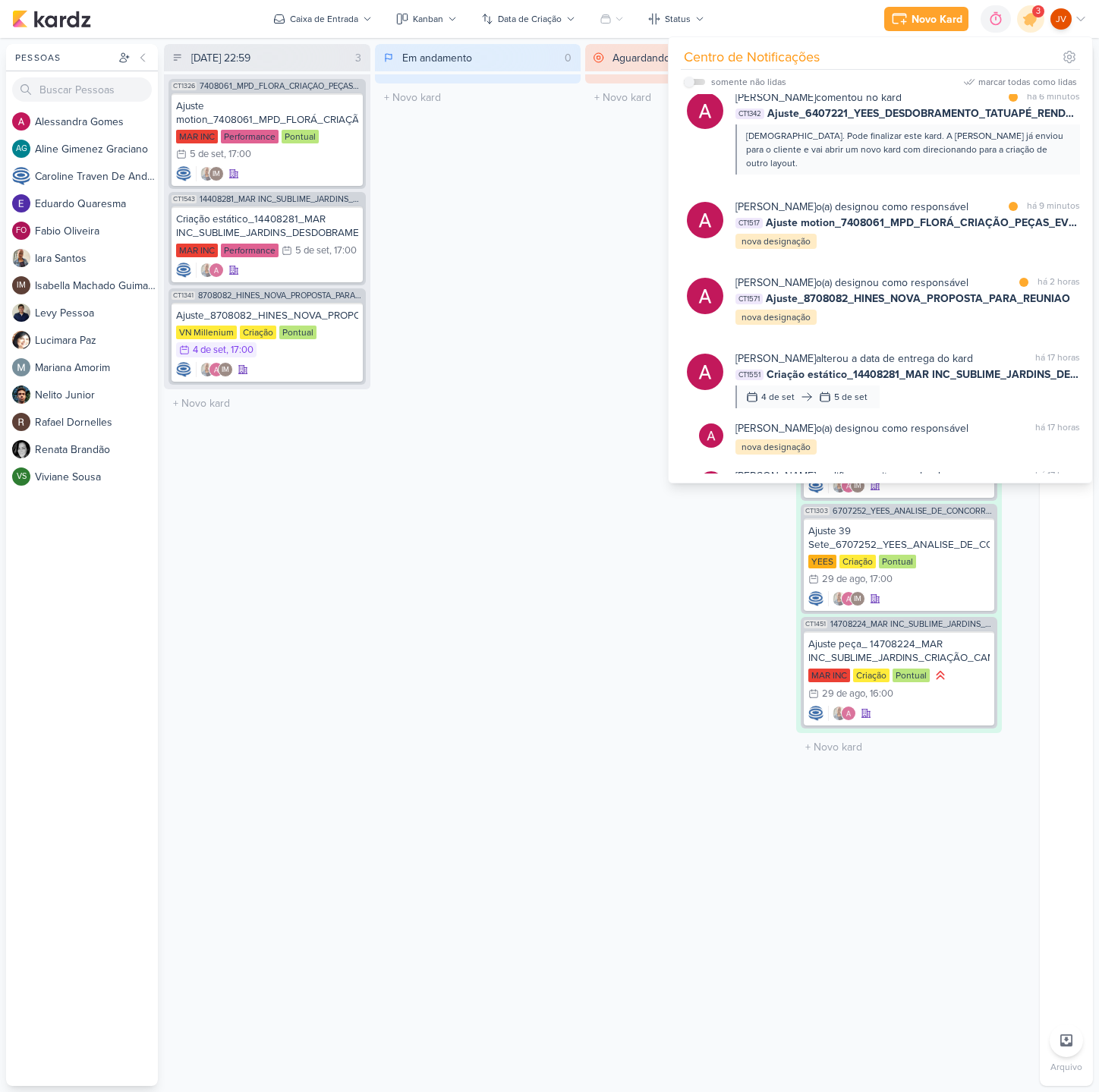
click at [671, 861] on div "Aguardando 0 Mover Para Esquerda Mover Para Direita [GEOGRAPHIC_DATA] O título …" at bounding box center [688, 565] width 206 height 1042
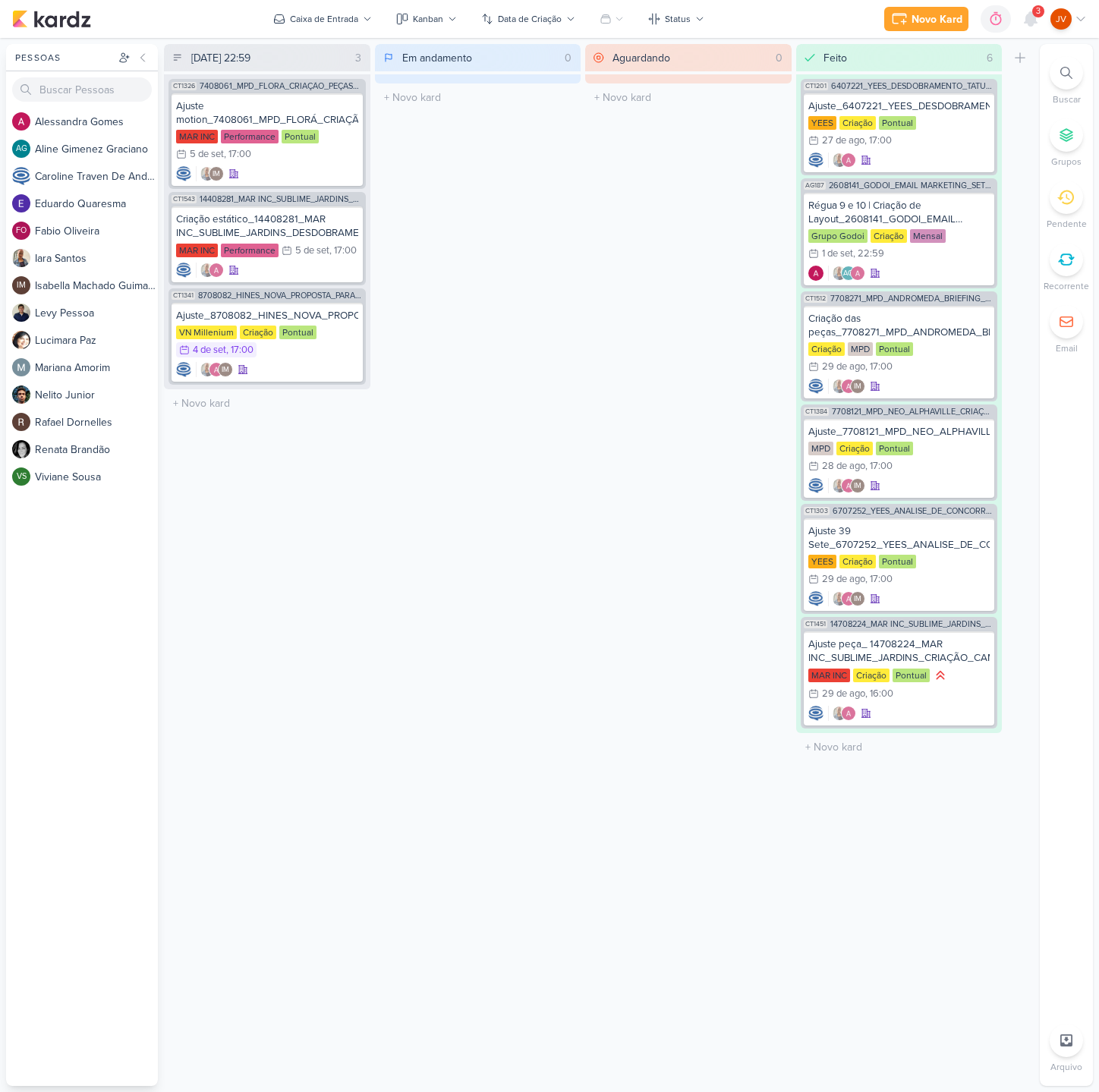
click at [887, 965] on div "Feito 6 Mover Para Esquerda Mover Para Direita [GEOGRAPHIC_DATA] CT1201 6407221…" at bounding box center [899, 565] width 206 height 1042
